Goal: Information Seeking & Learning: Learn about a topic

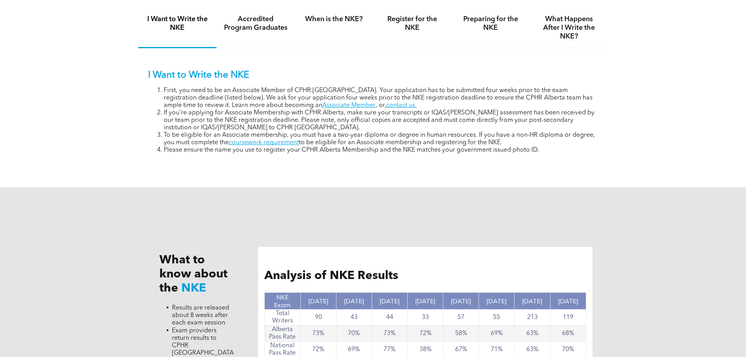
scroll to position [470, 0]
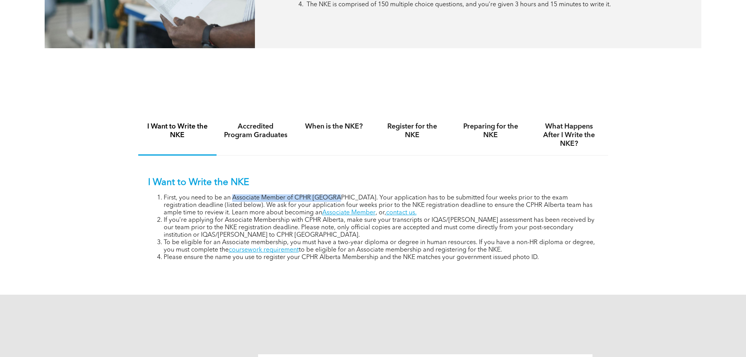
drag, startPoint x: 231, startPoint y: 198, endPoint x: 334, endPoint y: 196, distance: 102.2
click at [334, 196] on li "First, you need to be an Associate Member of CPHR [GEOGRAPHIC_DATA]. Your appli…" at bounding box center [381, 205] width 435 height 22
copy li "Associate Member of CPHR [GEOGRAPHIC_DATA]"
click at [342, 129] on h4 "When is the NKE?" at bounding box center [334, 126] width 64 height 9
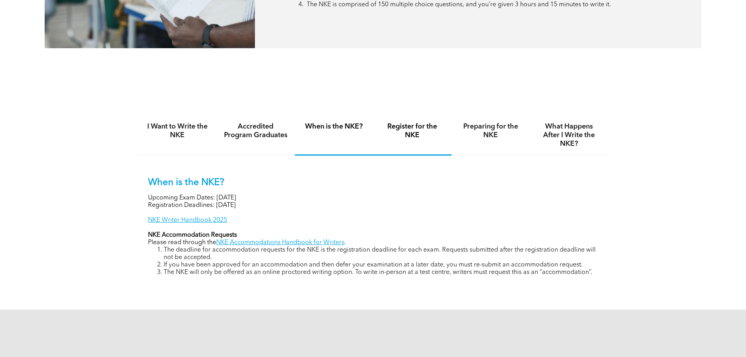
click at [426, 127] on h4 "Register for the NKE" at bounding box center [412, 130] width 64 height 17
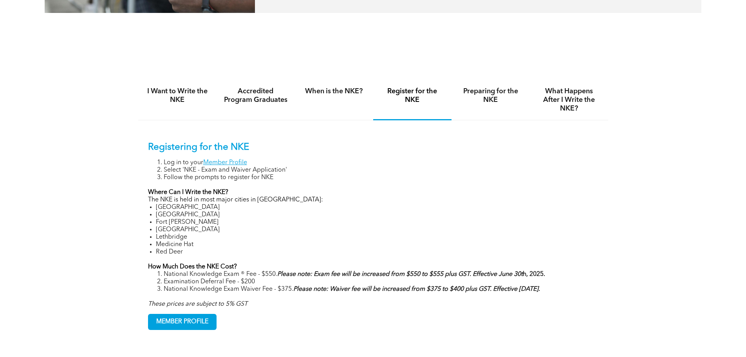
scroll to position [391, 0]
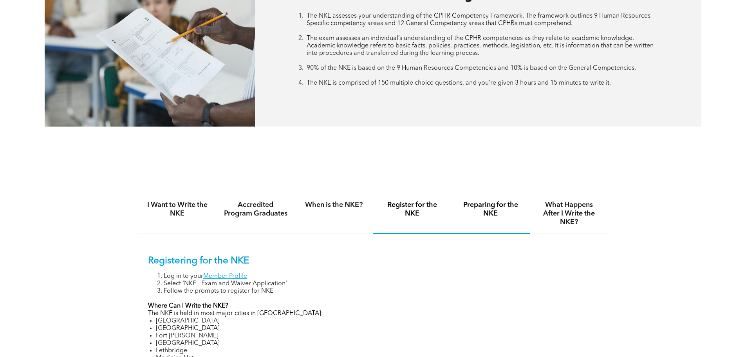
click at [487, 216] on h4 "Preparing for the NKE" at bounding box center [490, 208] width 64 height 17
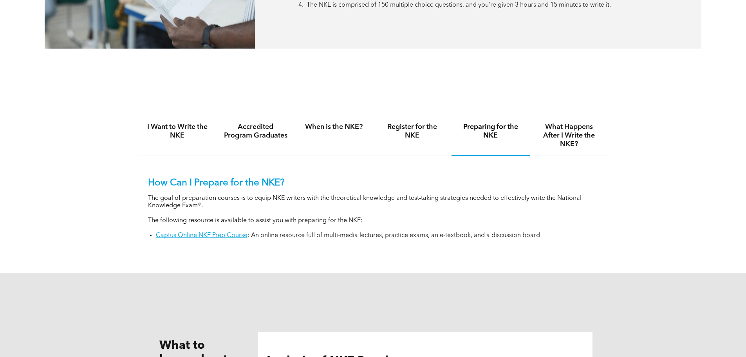
scroll to position [470, 0]
click at [575, 135] on h4 "What Happens After I Write the NKE?" at bounding box center [569, 135] width 64 height 26
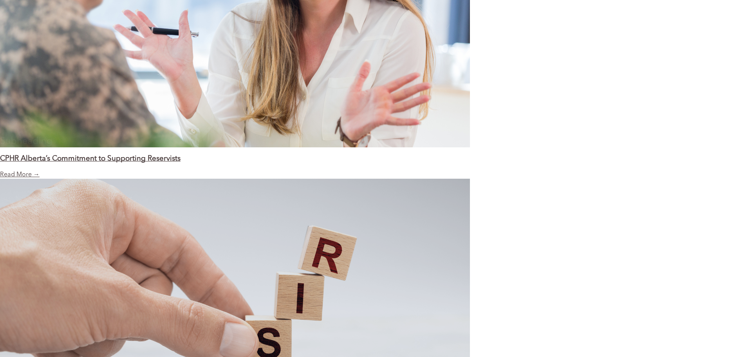
scroll to position [1124, 0]
